Goal: Obtain resource: Download file/media

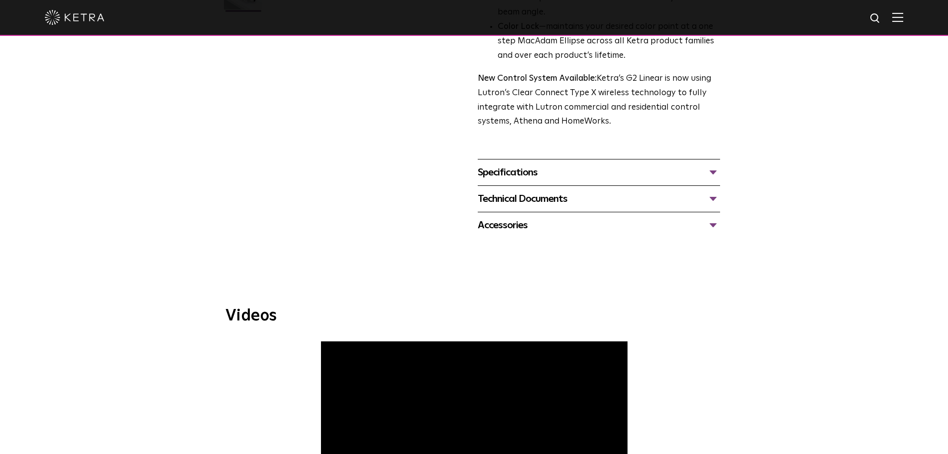
scroll to position [348, 0]
click at [500, 165] on div "Specifications" at bounding box center [599, 172] width 242 height 16
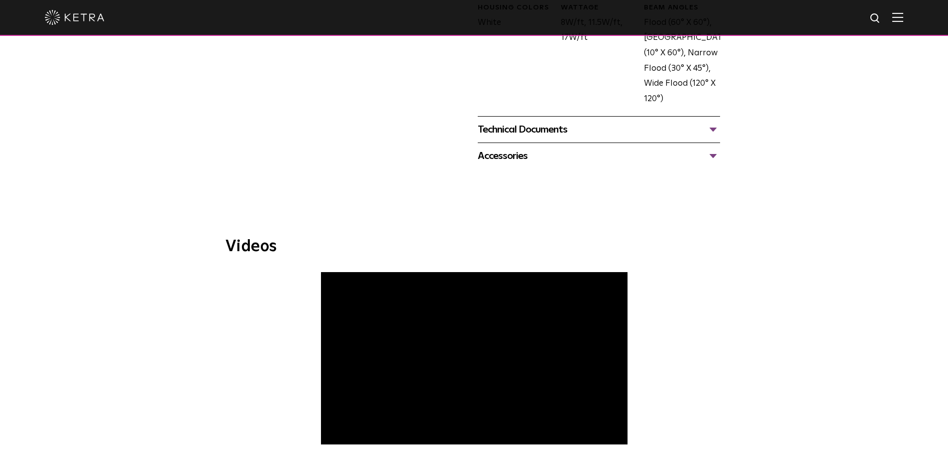
scroll to position [597, 0]
click at [502, 133] on div "Technical Documents" at bounding box center [599, 130] width 242 height 16
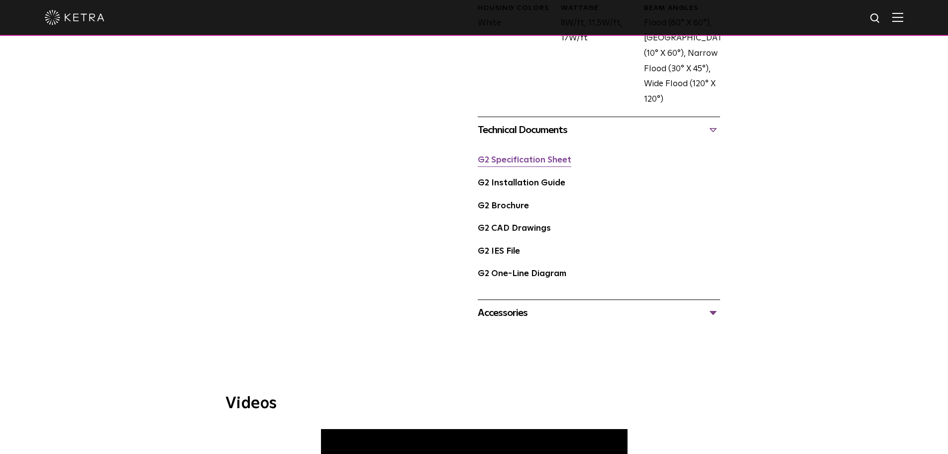
click at [525, 161] on link "G2 Specification Sheet" at bounding box center [525, 160] width 94 height 8
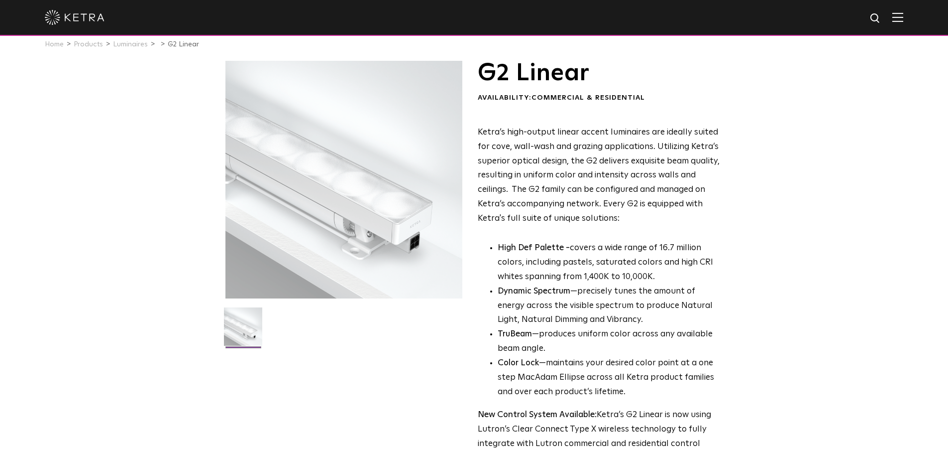
scroll to position [0, 0]
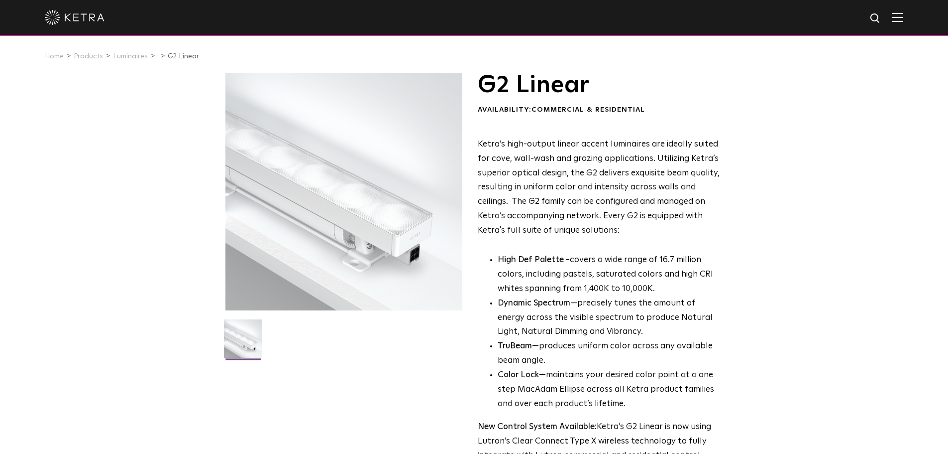
click at [64, 19] on img at bounding box center [75, 17] width 60 height 15
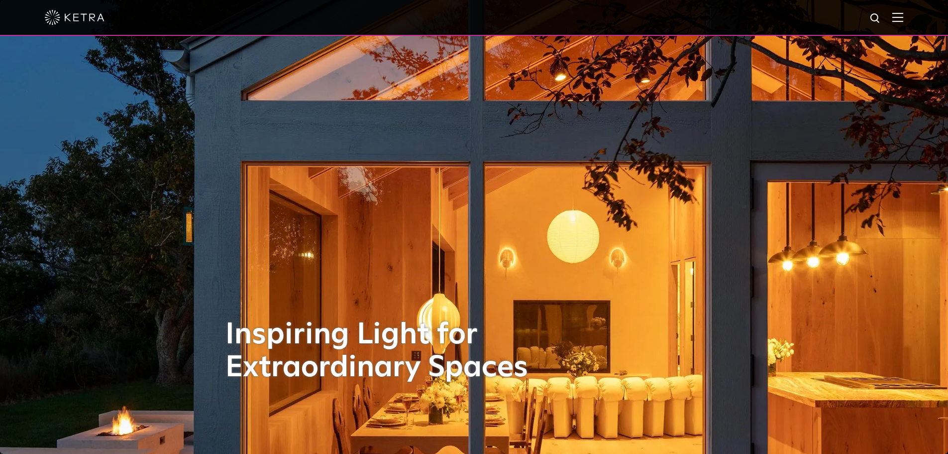
click at [904, 18] on img at bounding box center [898, 16] width 11 height 9
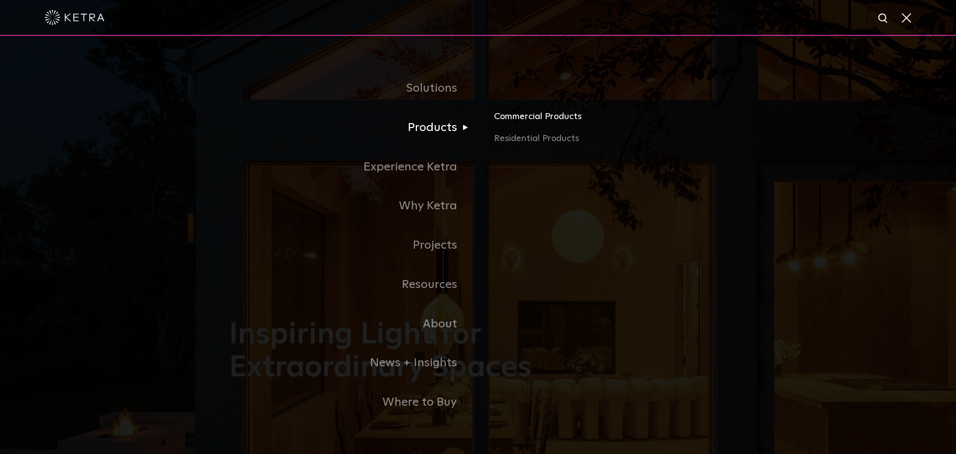
click at [519, 122] on link "Commercial Products" at bounding box center [610, 121] width 233 height 22
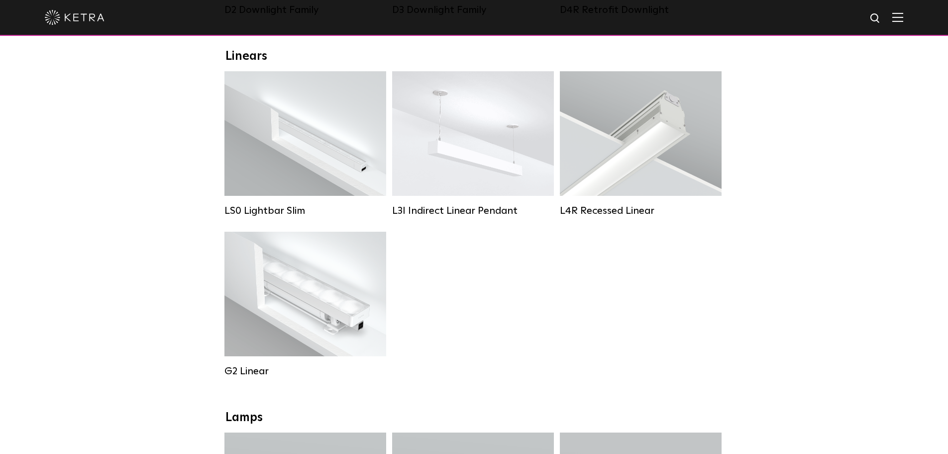
scroll to position [348, 0]
